Goal: Navigation & Orientation: Go to known website

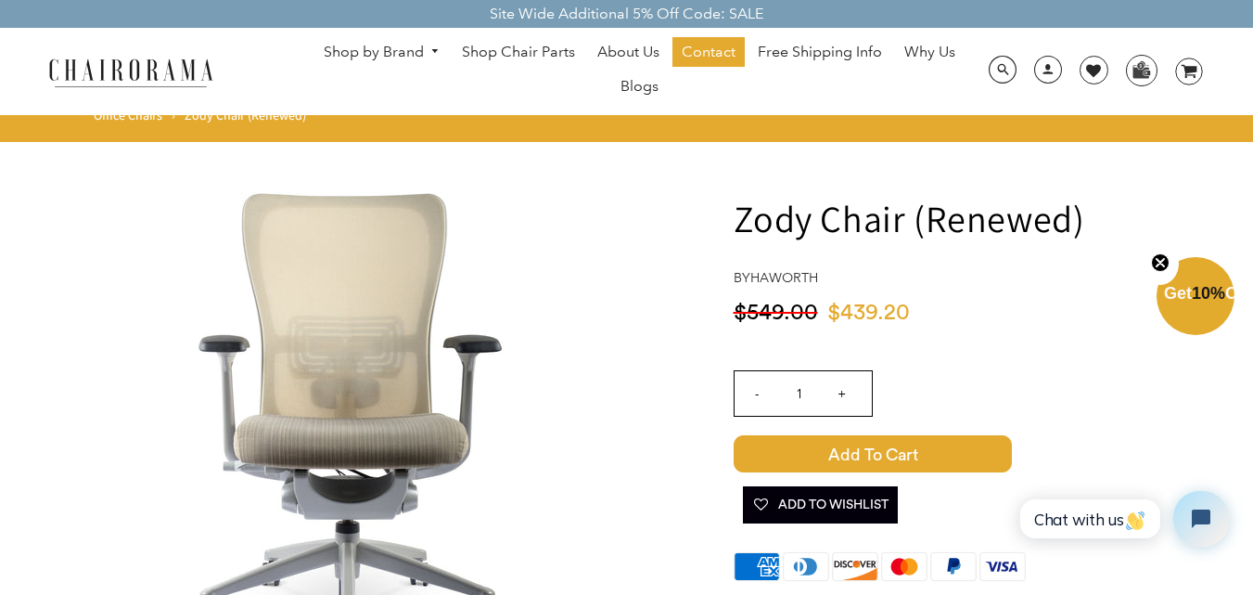
click at [111, 69] on img at bounding box center [130, 72] width 185 height 32
